Goal: Check status

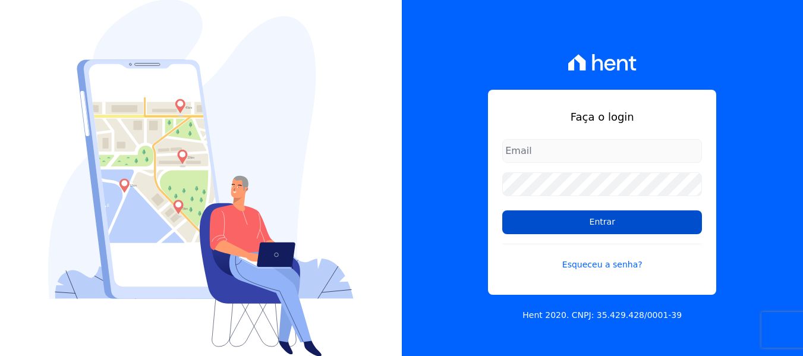
type input "contato@condominioalexandria.com.br"
drag, startPoint x: 621, startPoint y: 222, endPoint x: 621, endPoint y: 229, distance: 7.1
click at [621, 222] on input "Entrar" at bounding box center [602, 222] width 200 height 24
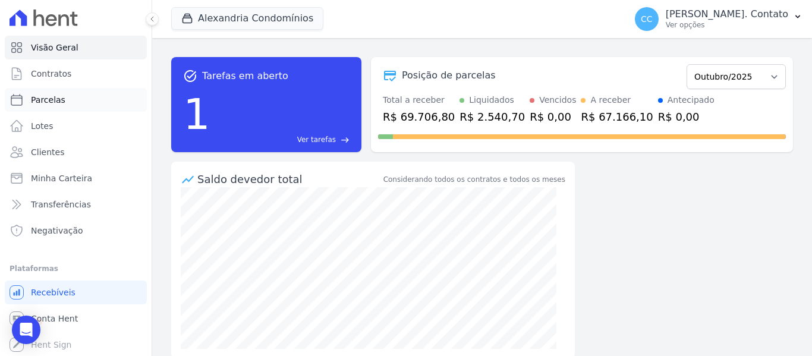
click at [86, 98] on link "Parcelas" at bounding box center [76, 100] width 142 height 24
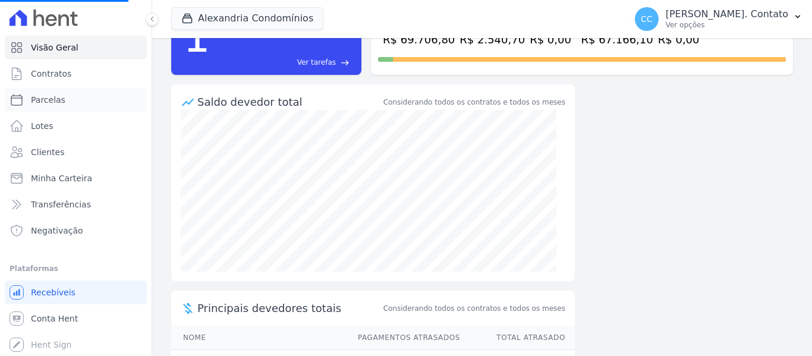
scroll to position [155, 0]
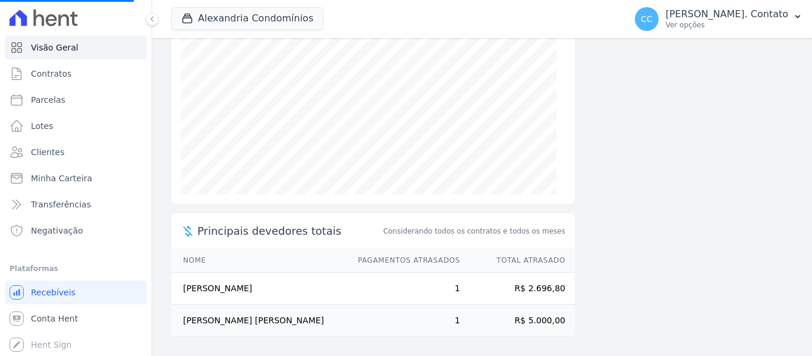
select select
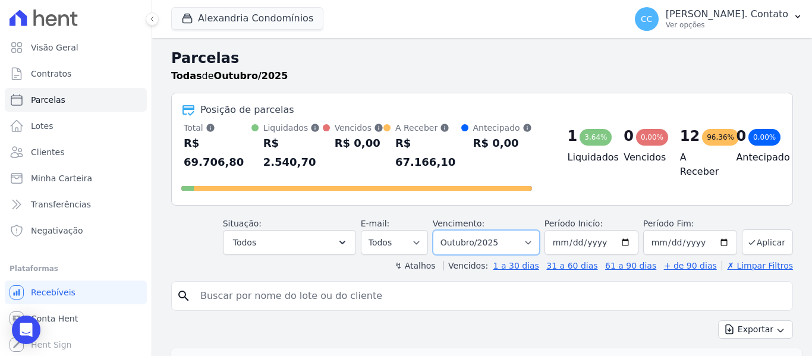
click at [539, 231] on select "Filtrar por período ──────── Todos os meses Março/2023 Abril/2023 Maio/2023 Jun…" at bounding box center [486, 242] width 107 height 25
select select "09/2025"
click at [441, 230] on select "Filtrar por período ──────── Todos os meses Março/2023 Abril/2023 Maio/2023 Jun…" at bounding box center [486, 242] width 107 height 25
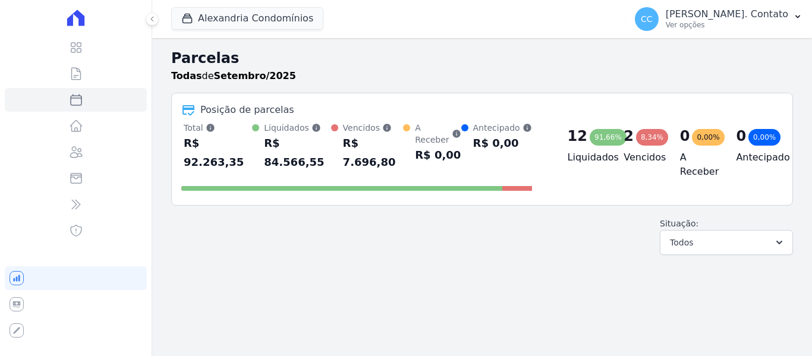
select select
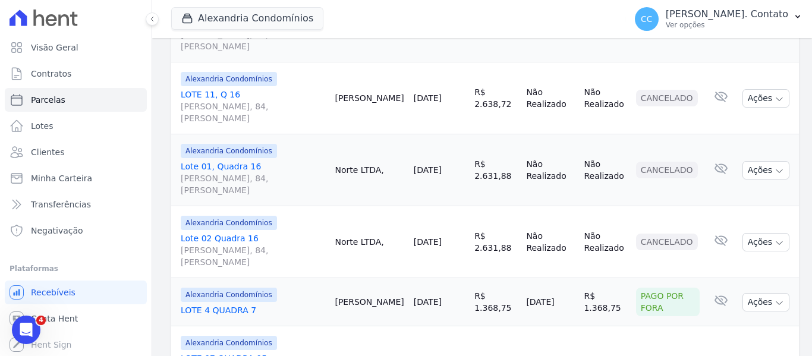
scroll to position [334, 0]
